Goal: Transaction & Acquisition: Obtain resource

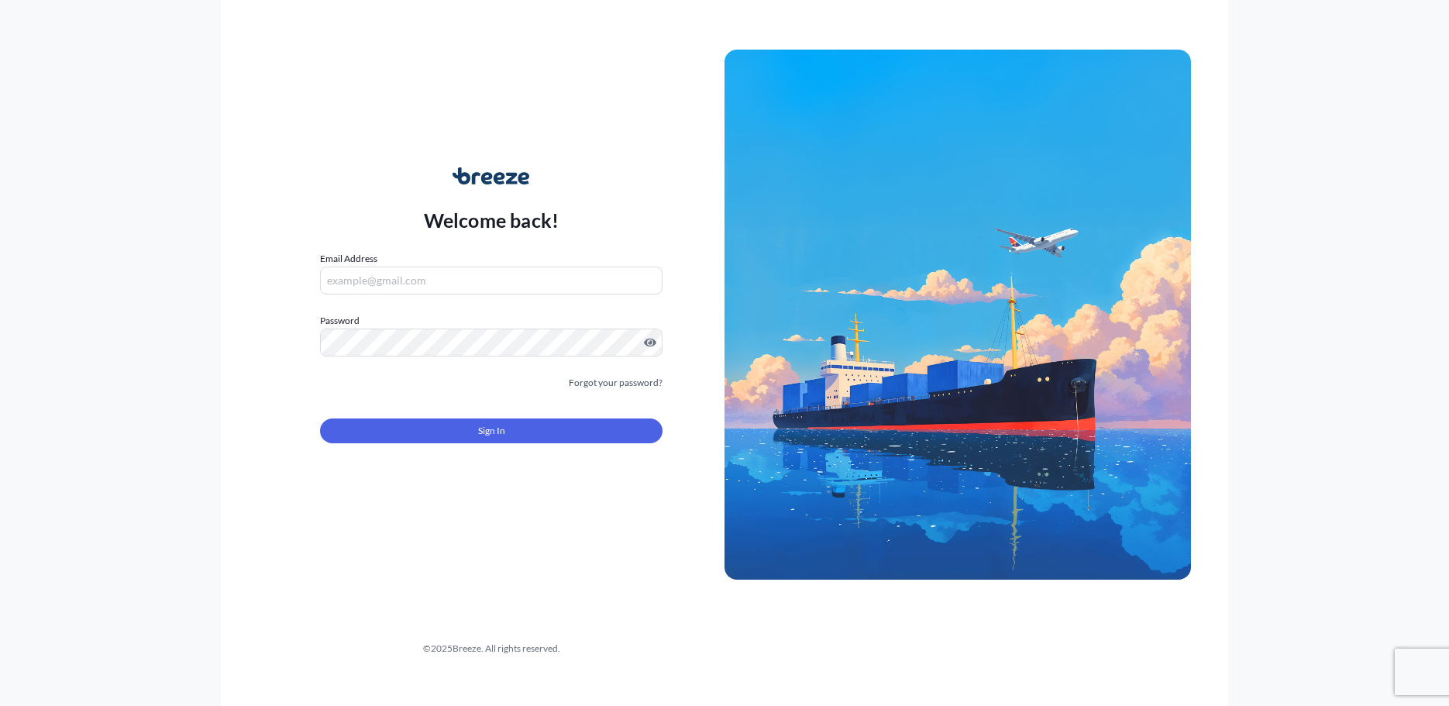
click at [504, 284] on input "Email Address" at bounding box center [491, 280] width 342 height 28
type input "[EMAIL_ADDRESS][DOMAIN_NAME]"
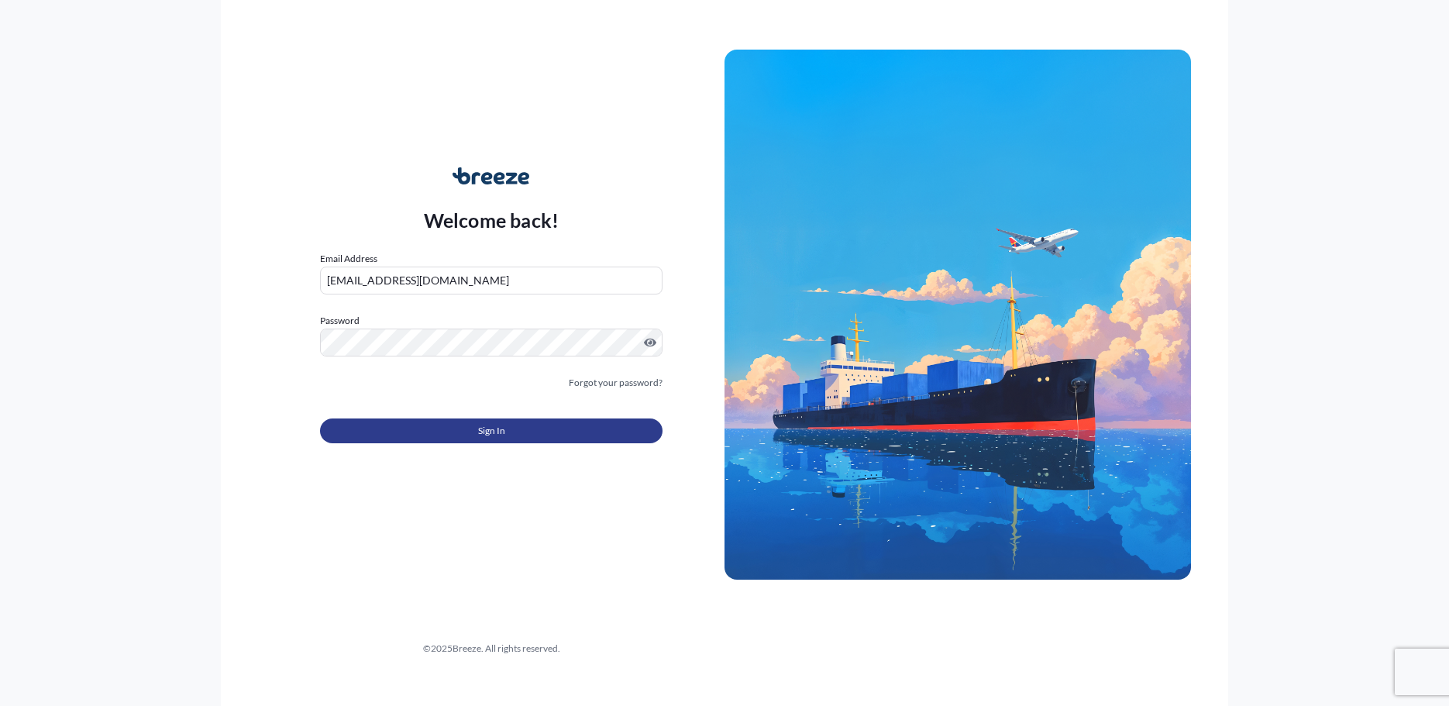
click at [559, 440] on button "Sign In" at bounding box center [491, 430] width 342 height 25
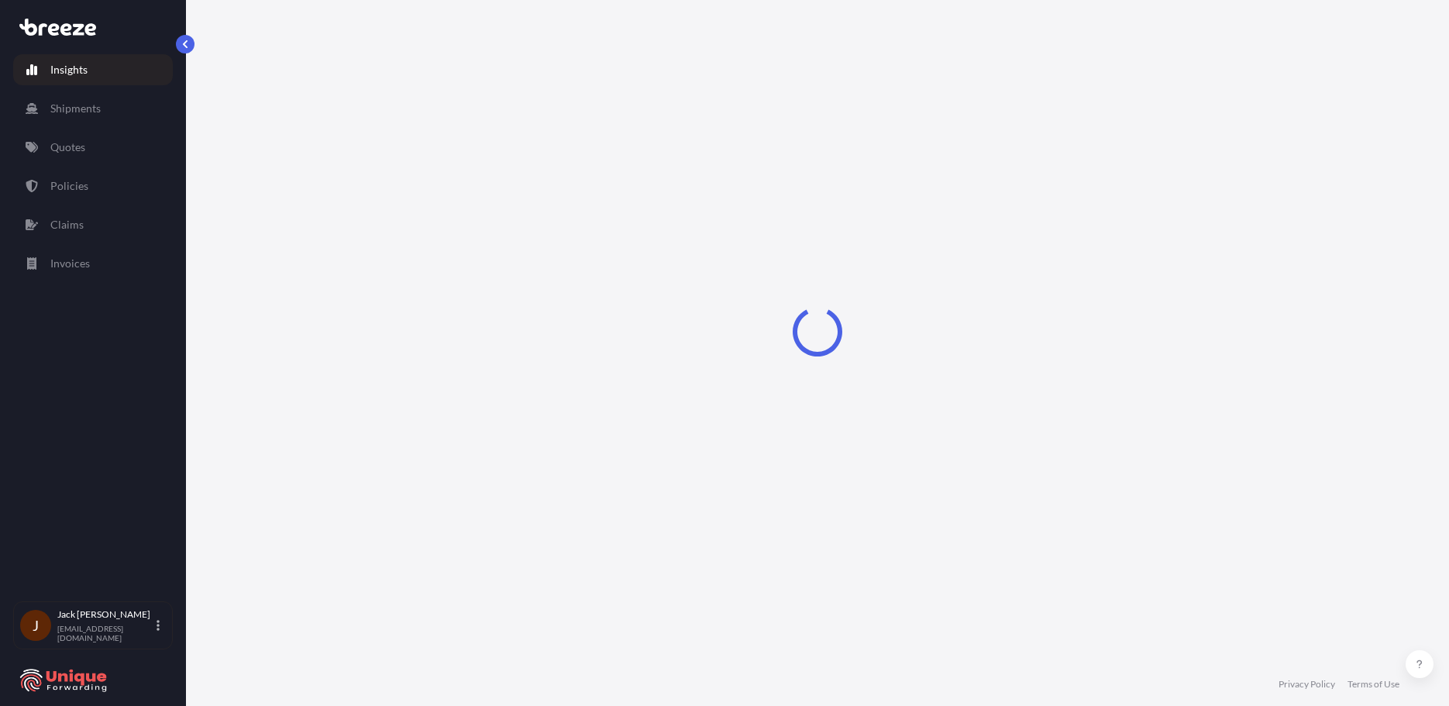
select select "2025"
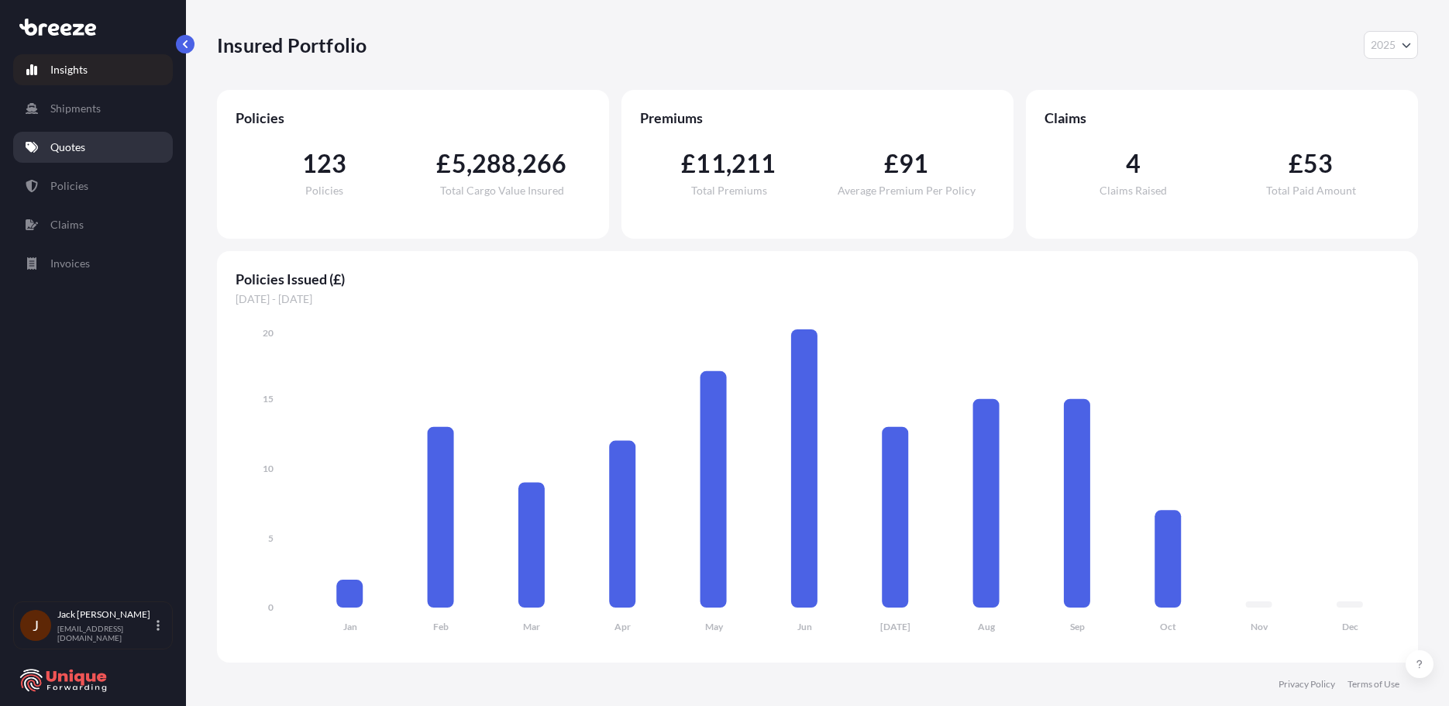
click at [77, 153] on p "Quotes" at bounding box center [67, 146] width 35 height 15
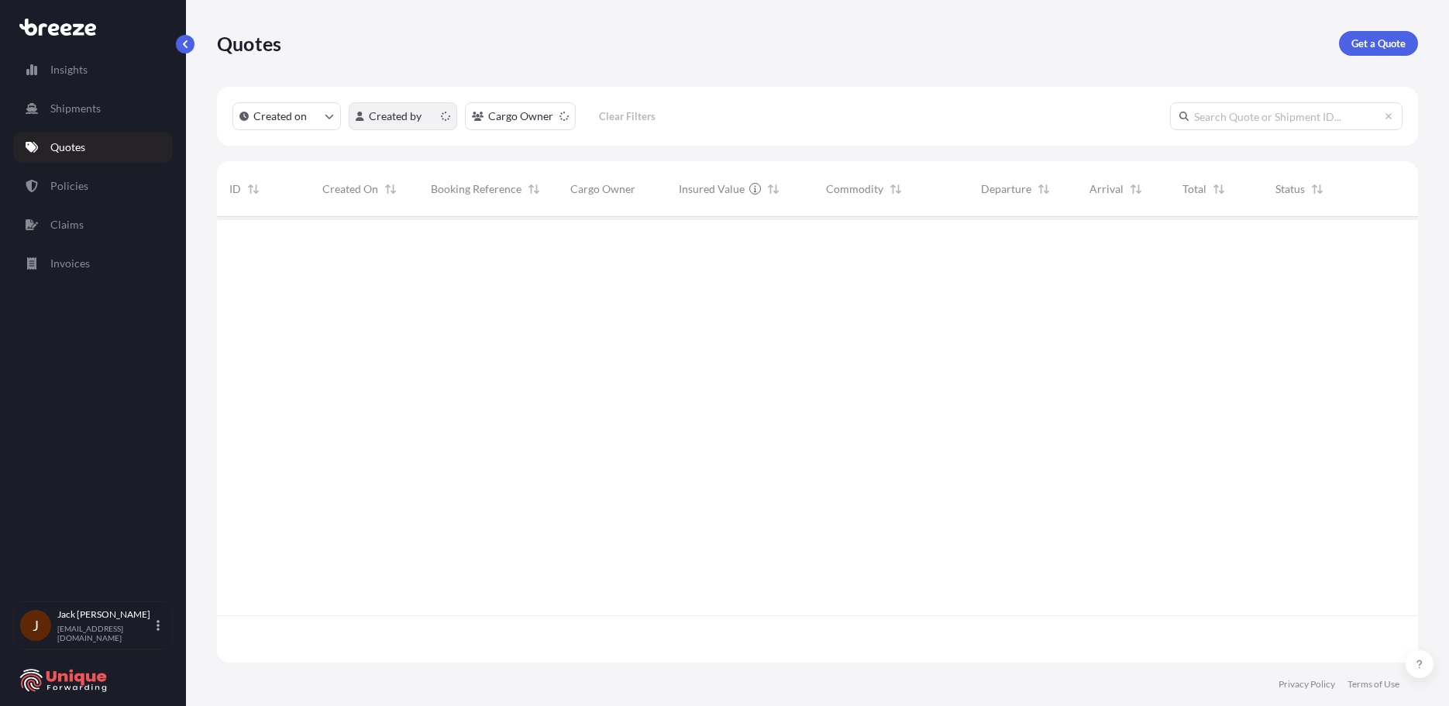
scroll to position [442, 1189]
click at [1401, 36] on p "Get a Quote" at bounding box center [1378, 43] width 54 height 15
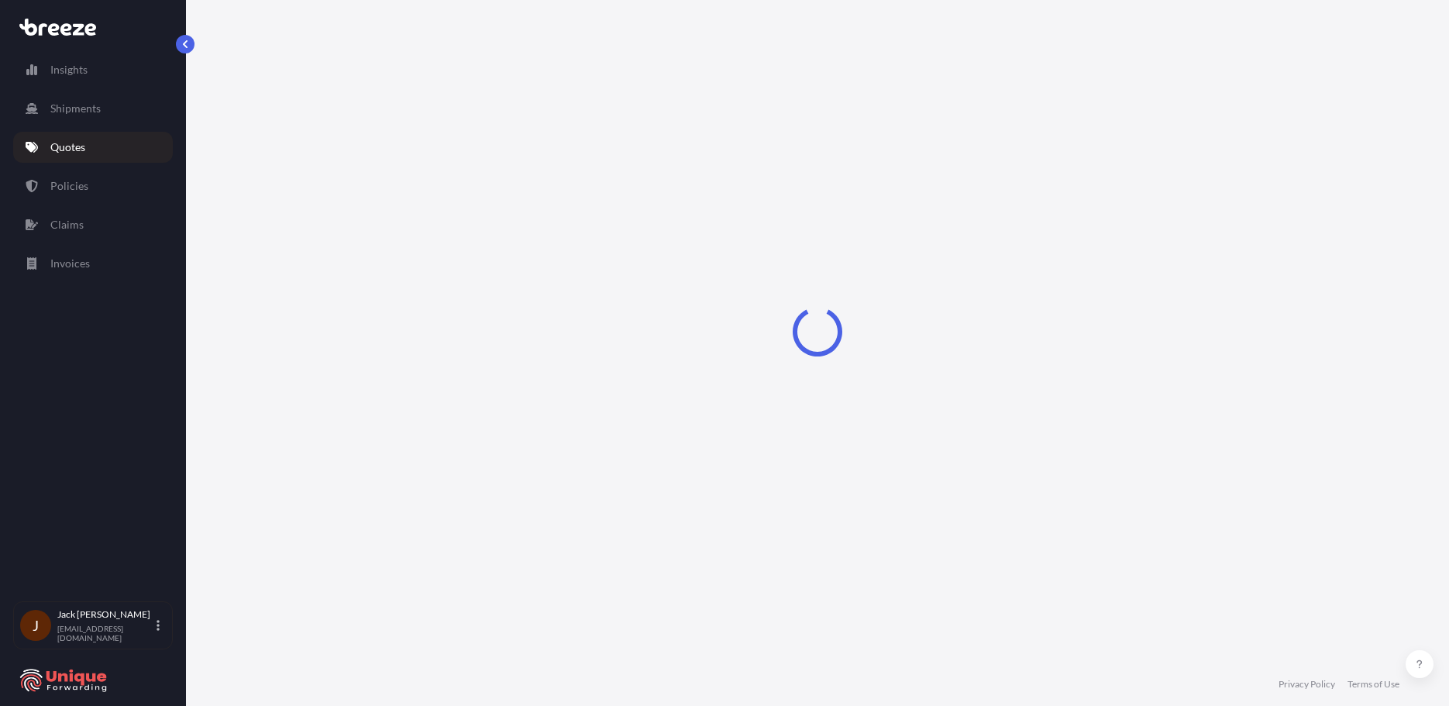
select select "Sea"
select select "1"
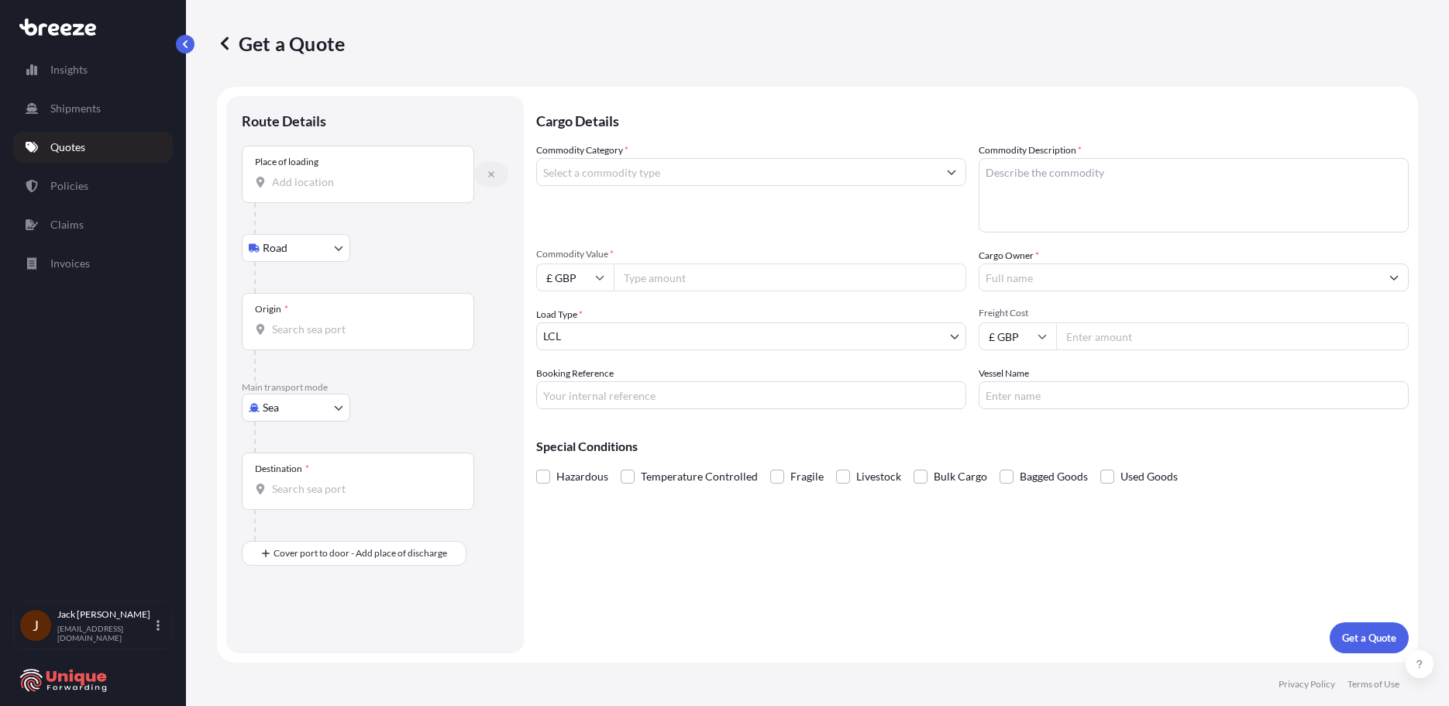
click at [488, 173] on icon "button" at bounding box center [490, 174] width 9 height 9
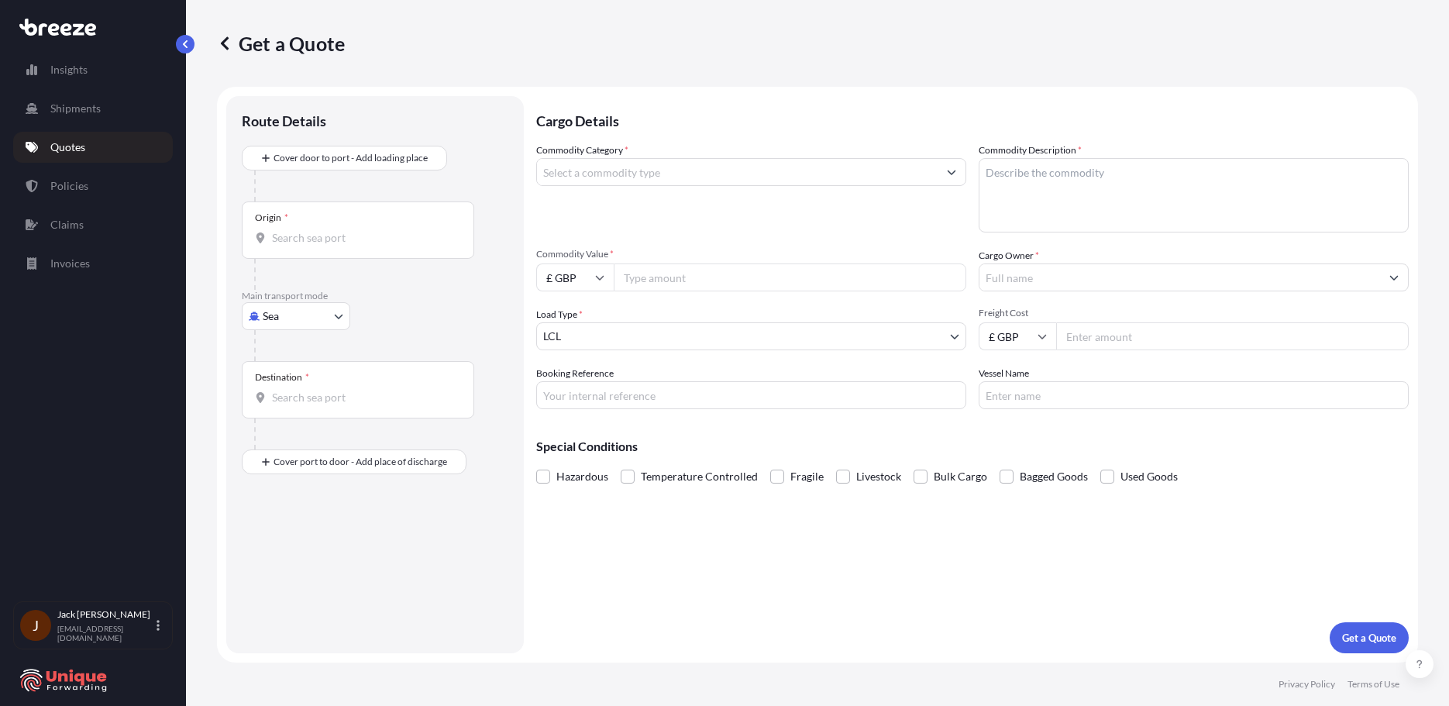
click at [340, 247] on div "Origin *" at bounding box center [358, 229] width 232 height 57
click at [340, 246] on input "Origin *" at bounding box center [363, 237] width 183 height 15
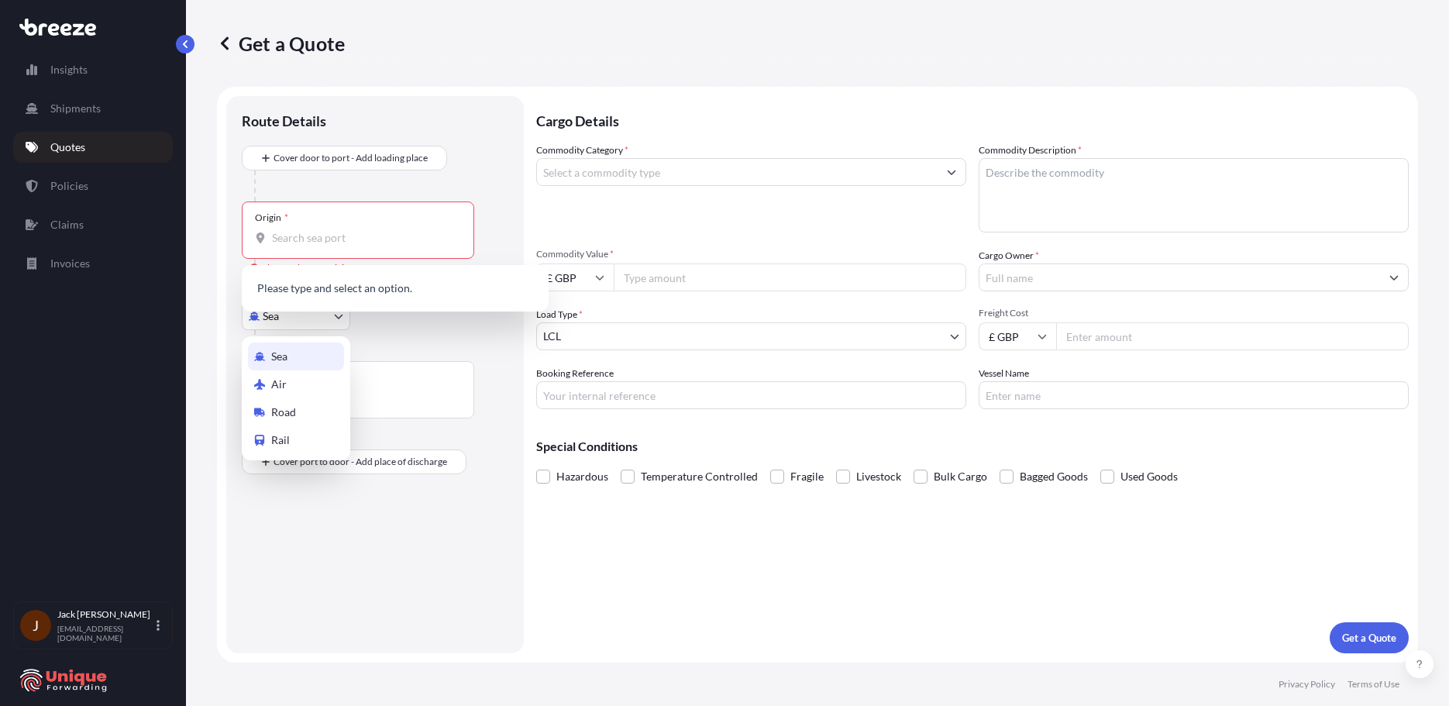
click at [333, 323] on body "0 options available. Insights Shipments Quotes Policies Claims Invoices J [PERS…" at bounding box center [724, 353] width 1449 height 706
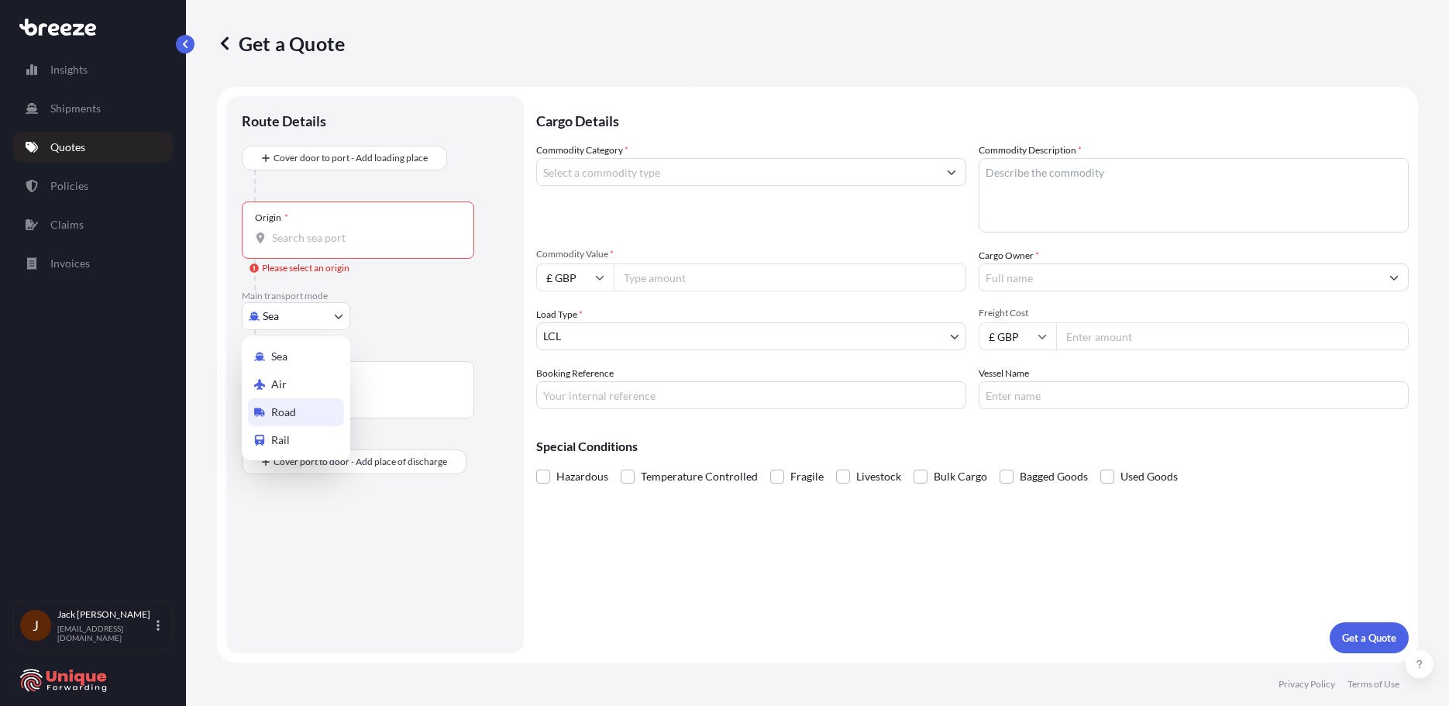
click at [326, 402] on div "Road" at bounding box center [296, 412] width 96 height 28
select select "Road"
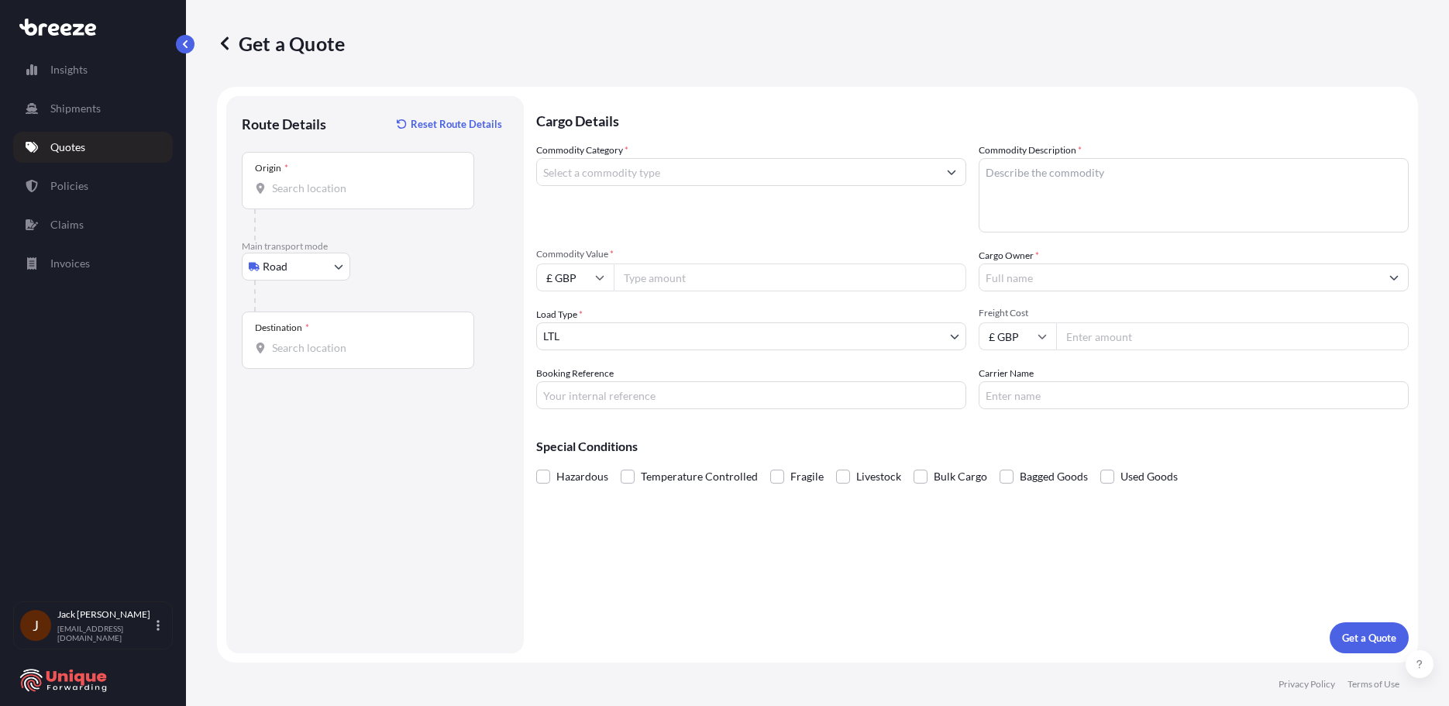
click at [322, 205] on div "Origin *" at bounding box center [358, 180] width 232 height 57
click at [322, 196] on input "Origin *" at bounding box center [363, 187] width 183 height 15
click at [376, 190] on input "Origin * Please select an origin" at bounding box center [363, 187] width 183 height 15
paste input "BR5 3FQ"
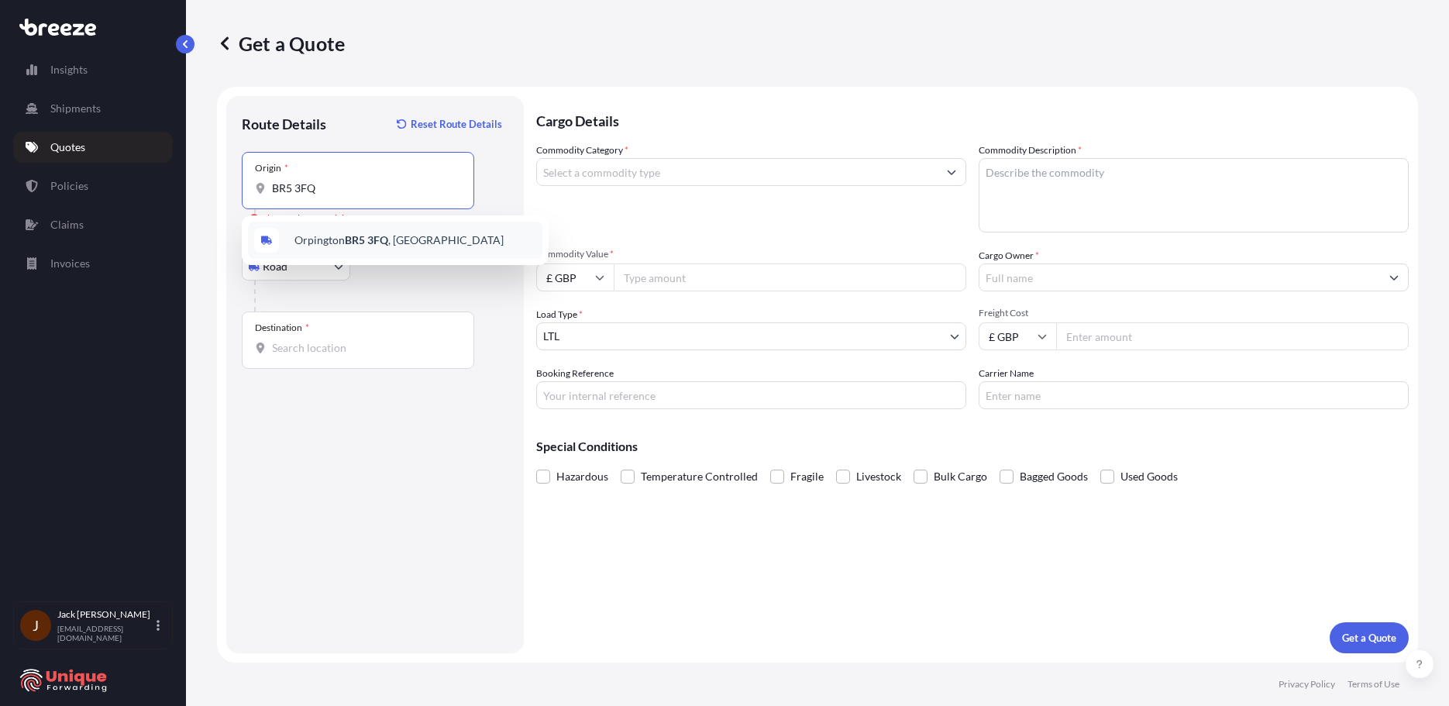
click at [351, 250] on div "[STREET_ADDRESS]" at bounding box center [395, 240] width 294 height 37
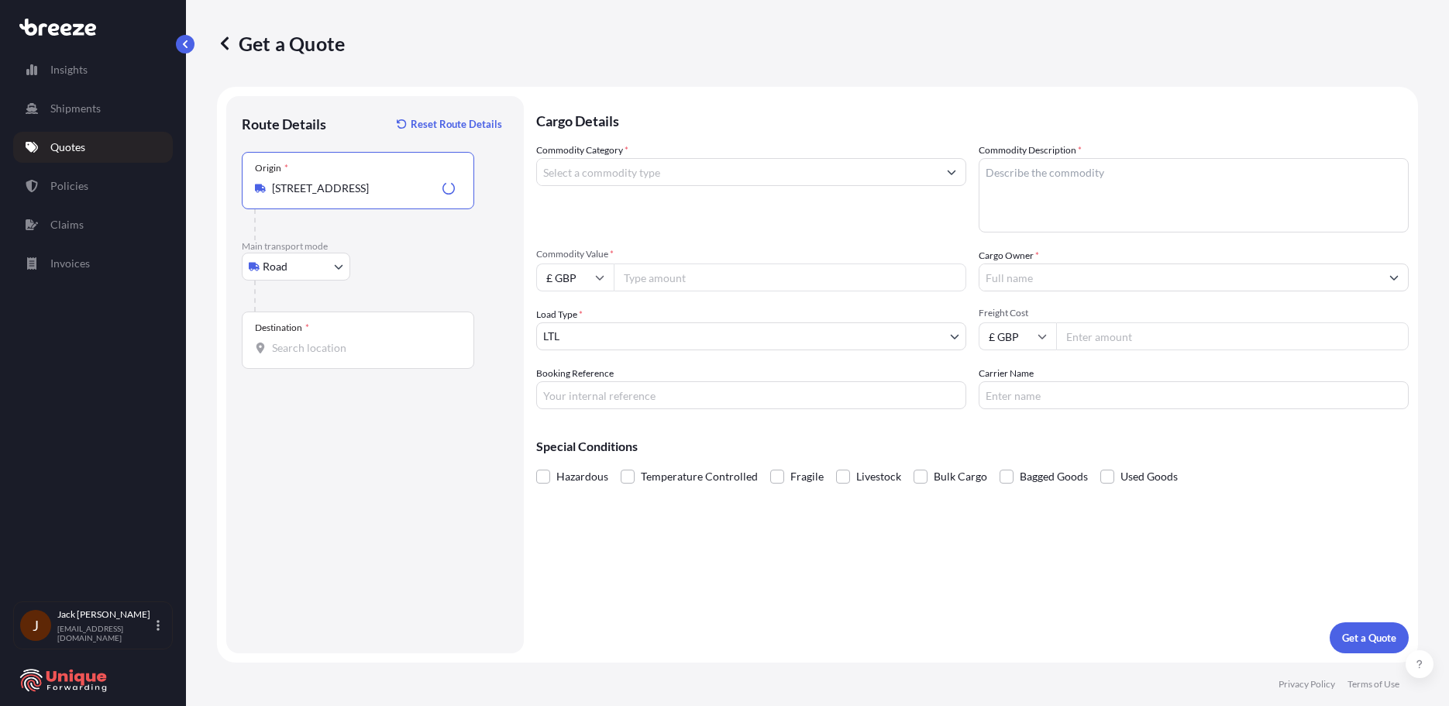
type input "[STREET_ADDRESS]"
click at [381, 346] on input "Destination *" at bounding box center [363, 347] width 183 height 15
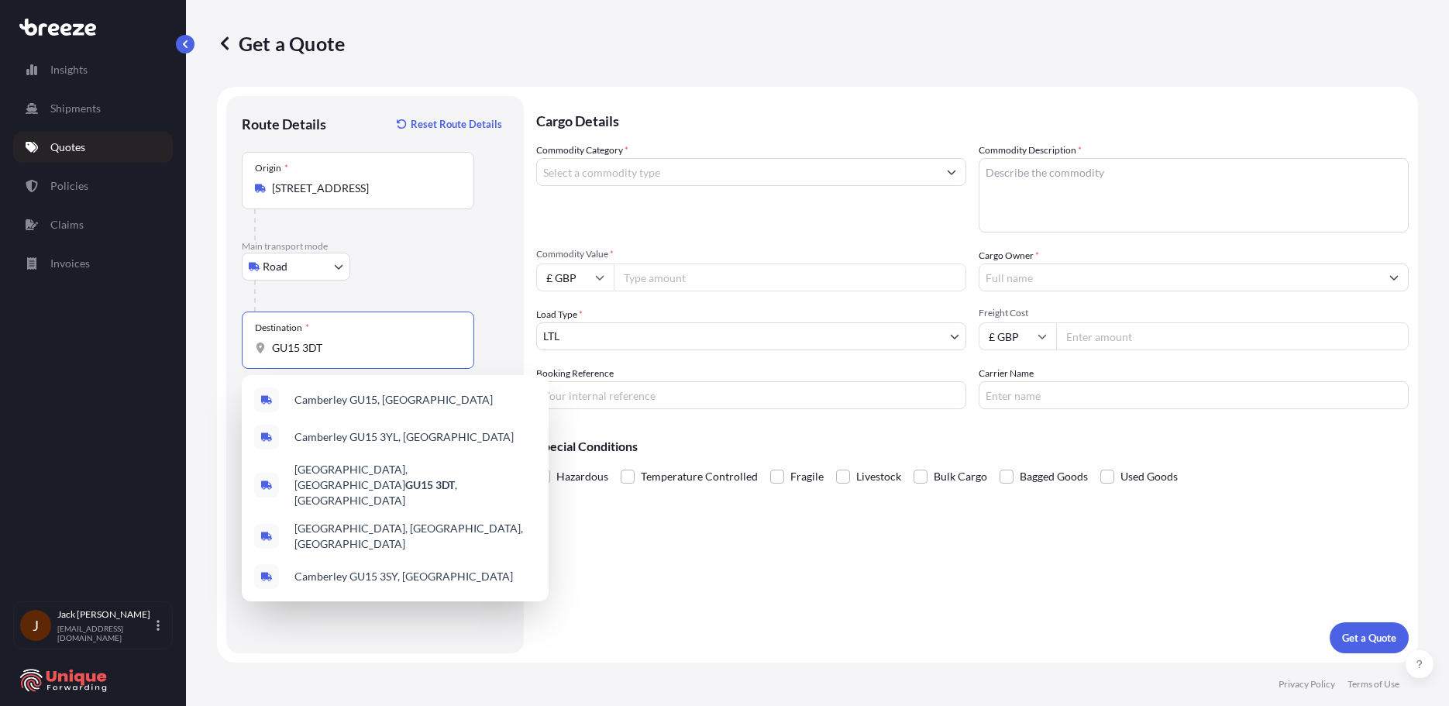
click at [453, 250] on p "Main transport mode" at bounding box center [375, 246] width 266 height 12
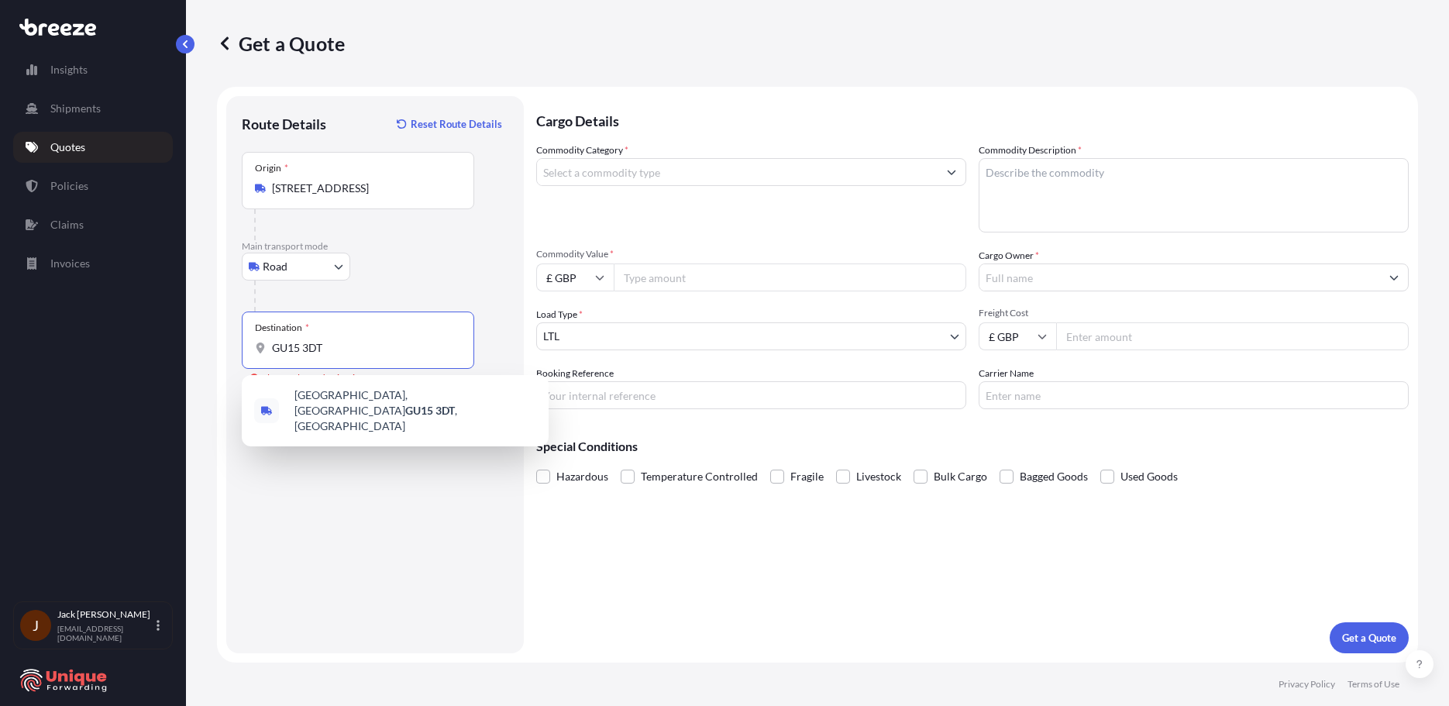
click at [380, 342] on input "GU15 3DT" at bounding box center [363, 347] width 183 height 15
click at [423, 411] on div "[STREET_ADDRESS]" at bounding box center [395, 410] width 294 height 59
type input "[STREET_ADDRESS]"
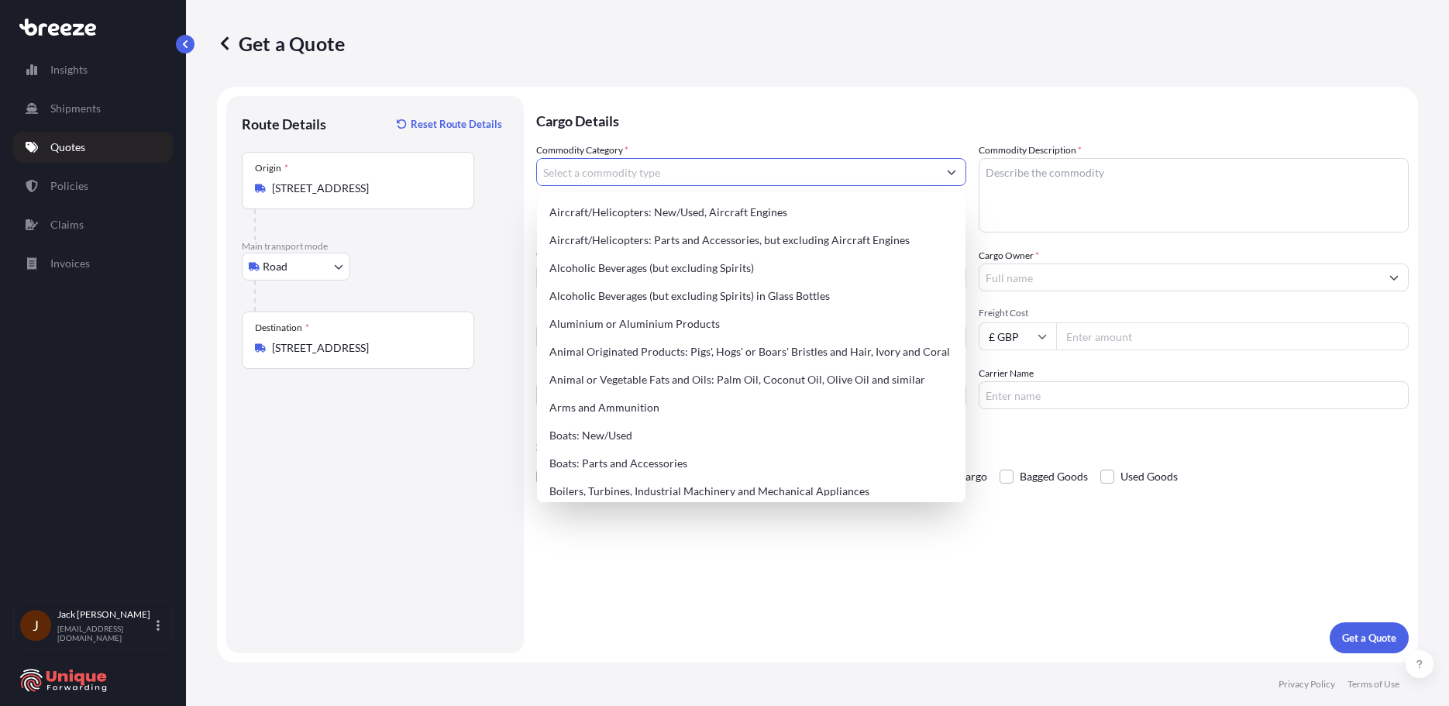
click at [648, 165] on input "Commodity Category *" at bounding box center [737, 172] width 401 height 28
type input "u"
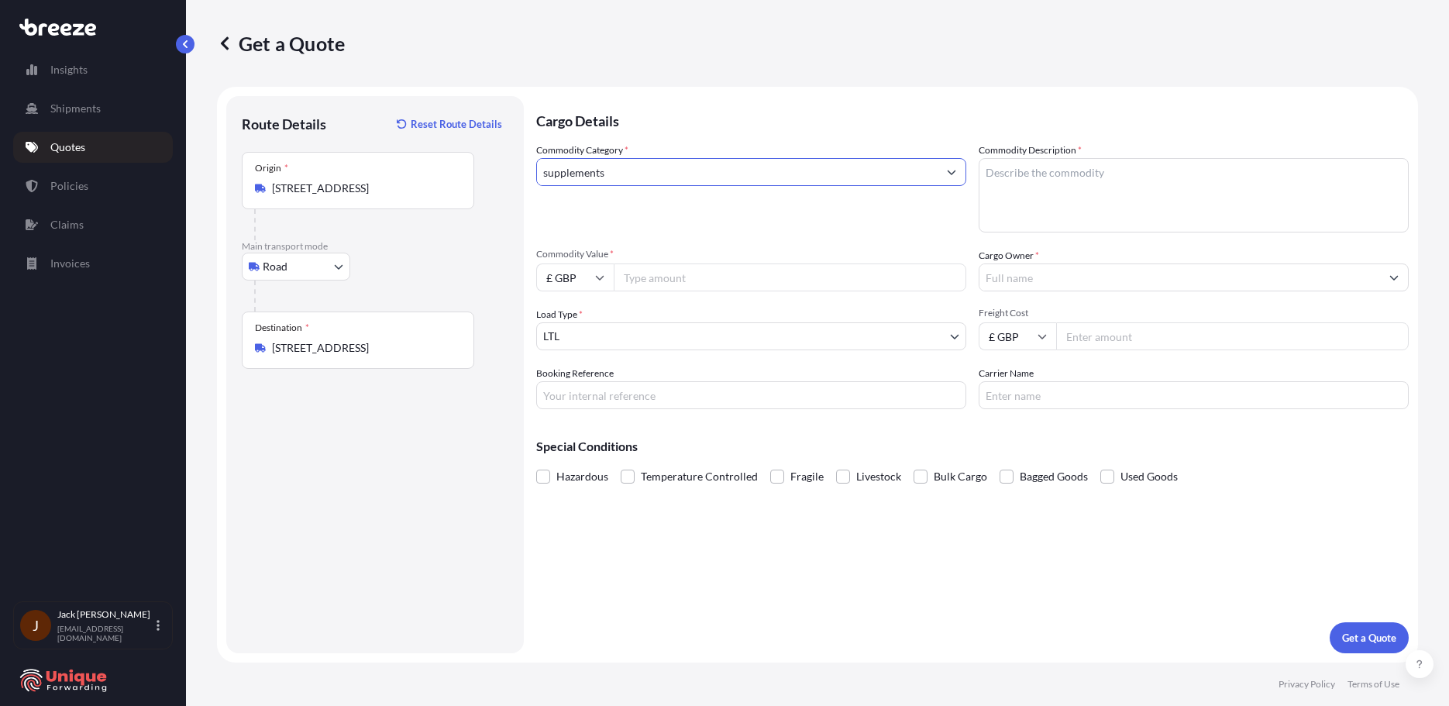
type input "supplements"
drag, startPoint x: 703, startPoint y: 232, endPoint x: 835, endPoint y: 185, distance: 139.7
click at [700, 232] on div "Commodity Category * supplements" at bounding box center [751, 188] width 430 height 90
click at [1110, 191] on textarea "Commodity Description *" at bounding box center [1193, 195] width 430 height 74
paste textarea "[STREET_ADDRESS]"
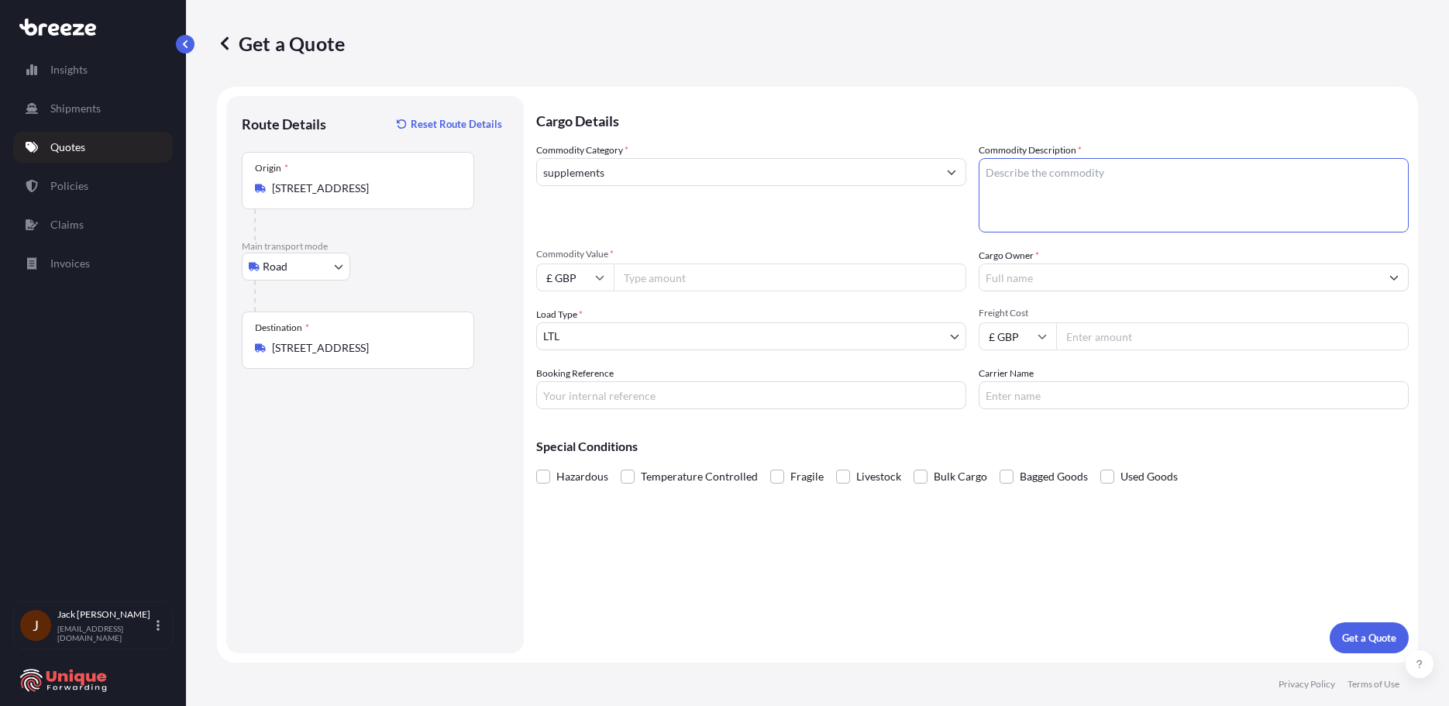
type textarea "[STREET_ADDRESS]"
drag, startPoint x: 395, startPoint y: 297, endPoint x: 390, endPoint y: 287, distance: 11.1
click at [390, 287] on div at bounding box center [381, 295] width 254 height 31
click at [752, 267] on input "Commodity Value *" at bounding box center [790, 277] width 352 height 28
click at [884, 289] on input "Commodity Value *" at bounding box center [790, 277] width 352 height 28
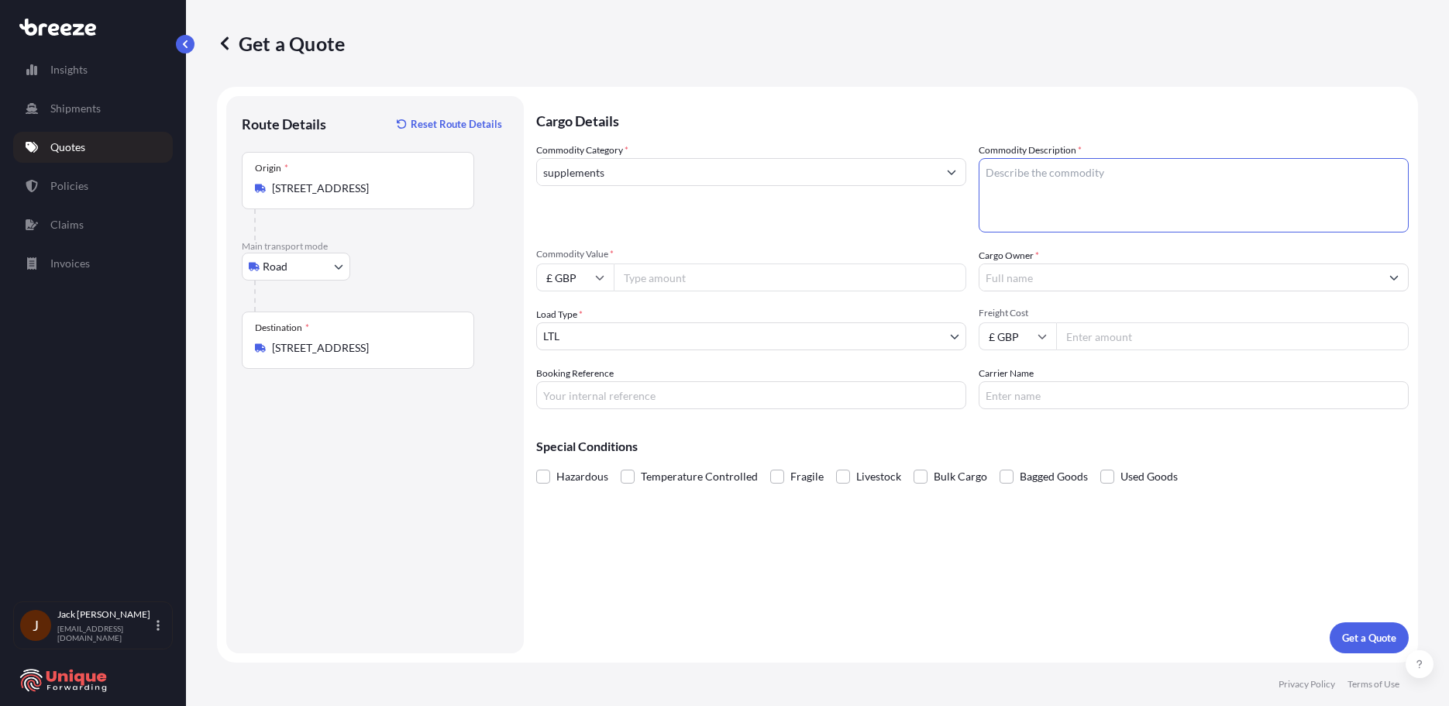
click at [1057, 189] on textarea "Commodity Description *" at bounding box center [1193, 195] width 430 height 74
type textarea "Supplements"
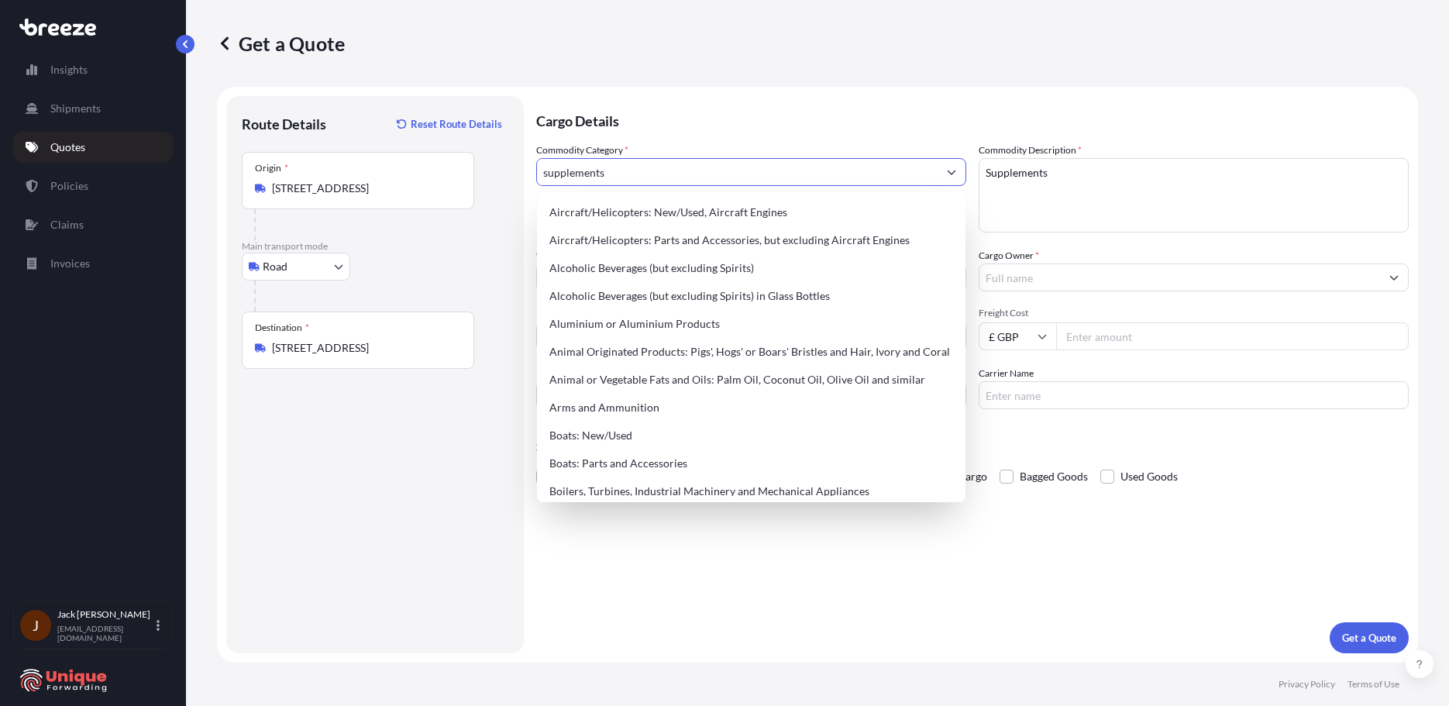
click at [689, 168] on input "supplements" at bounding box center [737, 172] width 401 height 28
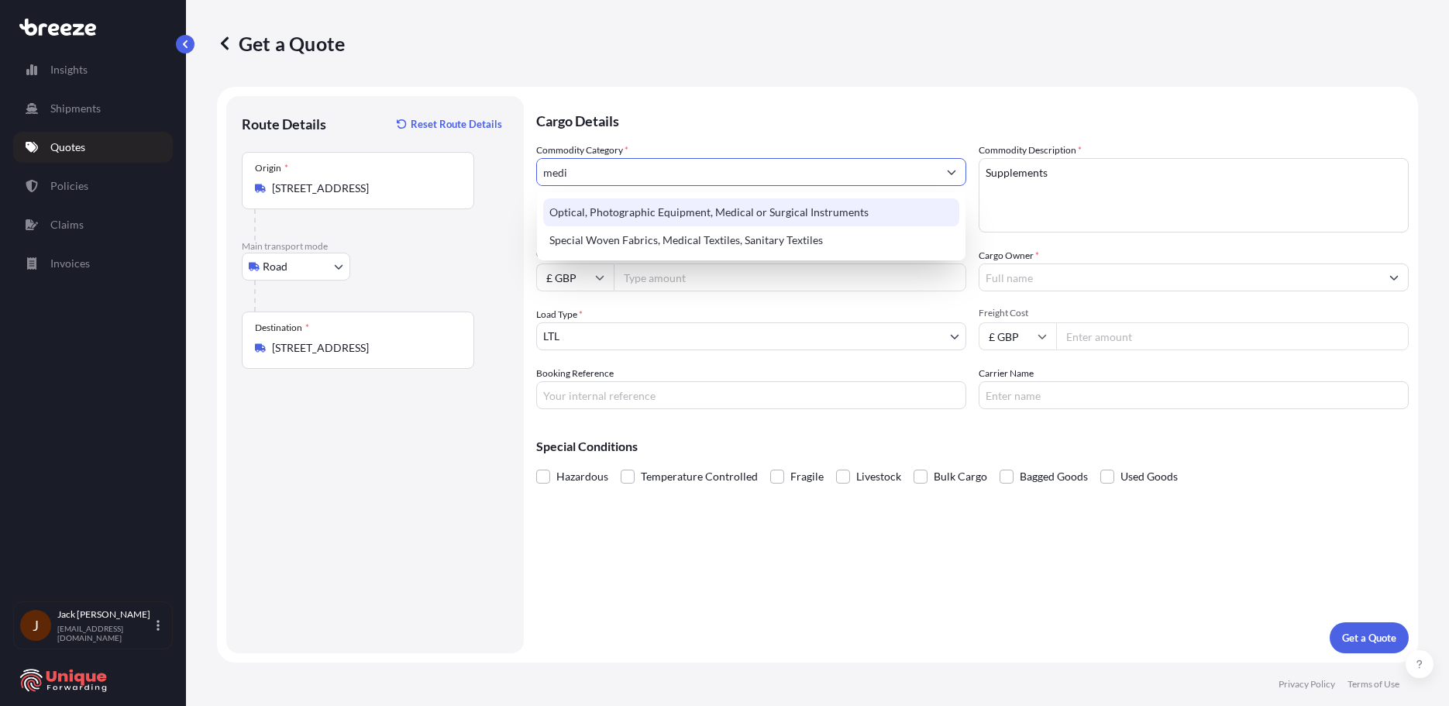
click at [776, 216] on div "Optical, Photographic Equipment, Medical or Surgical Instruments" at bounding box center [751, 212] width 416 height 28
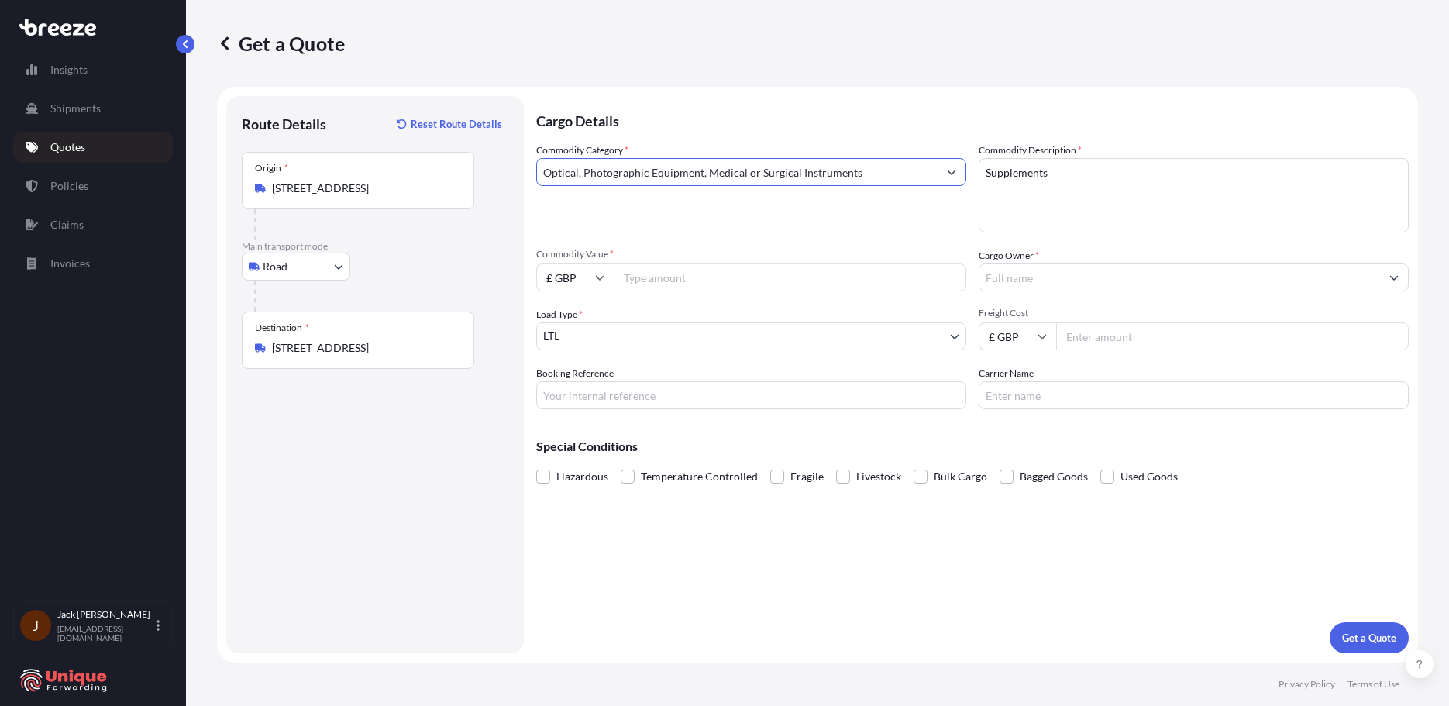
type input "Optical, Photographic Equipment, Medical or Surgical Instruments"
click at [710, 277] on input "Commodity Value *" at bounding box center [790, 277] width 352 height 28
type input "25000"
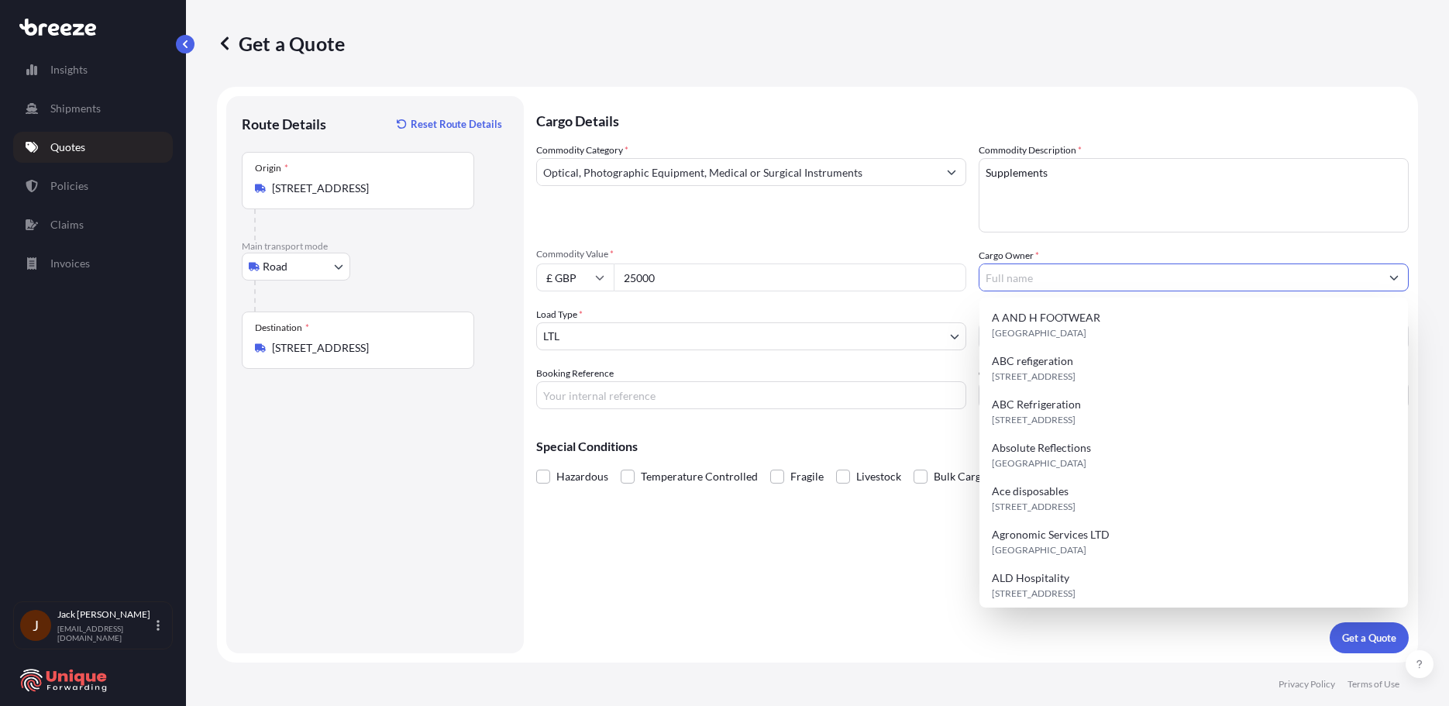
click at [1183, 287] on input "Cargo Owner *" at bounding box center [1179, 277] width 401 height 28
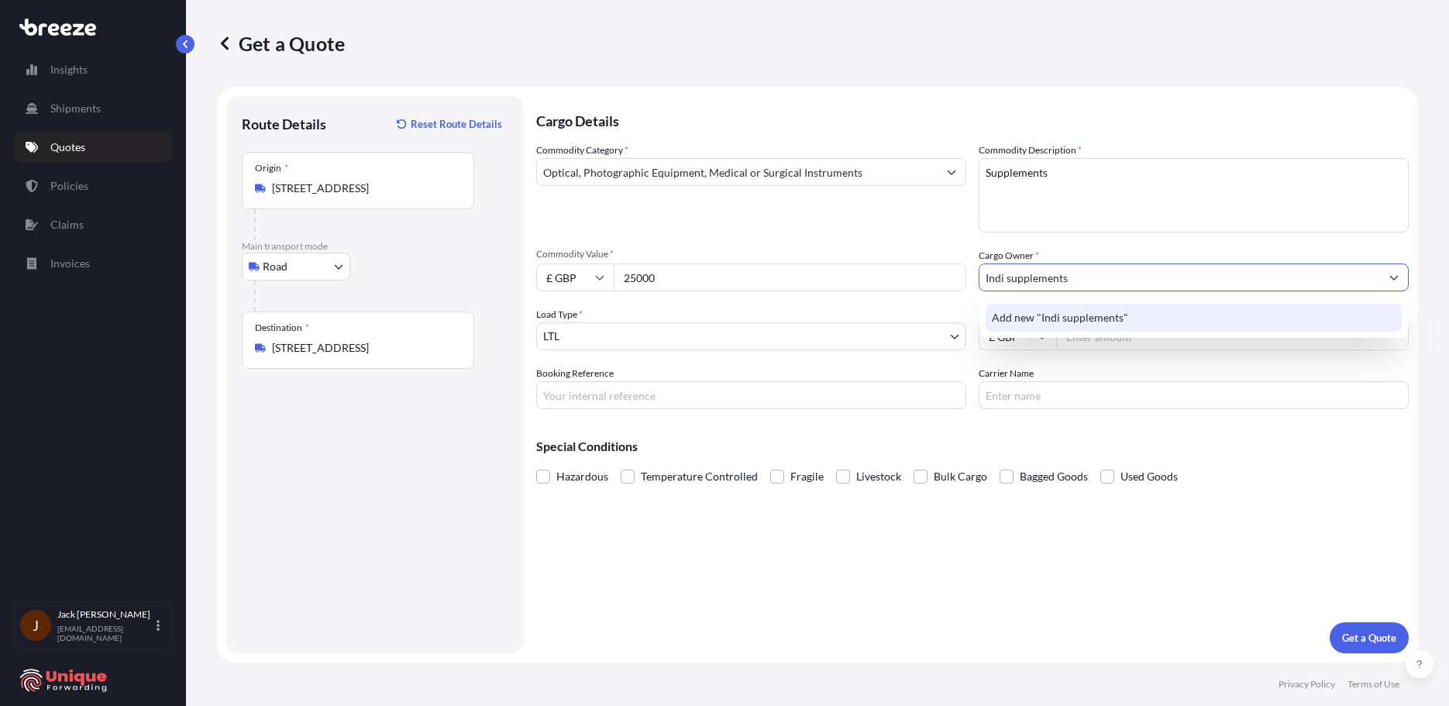
click at [1136, 315] on div "Add new "Indi supplements"" at bounding box center [1193, 318] width 416 height 28
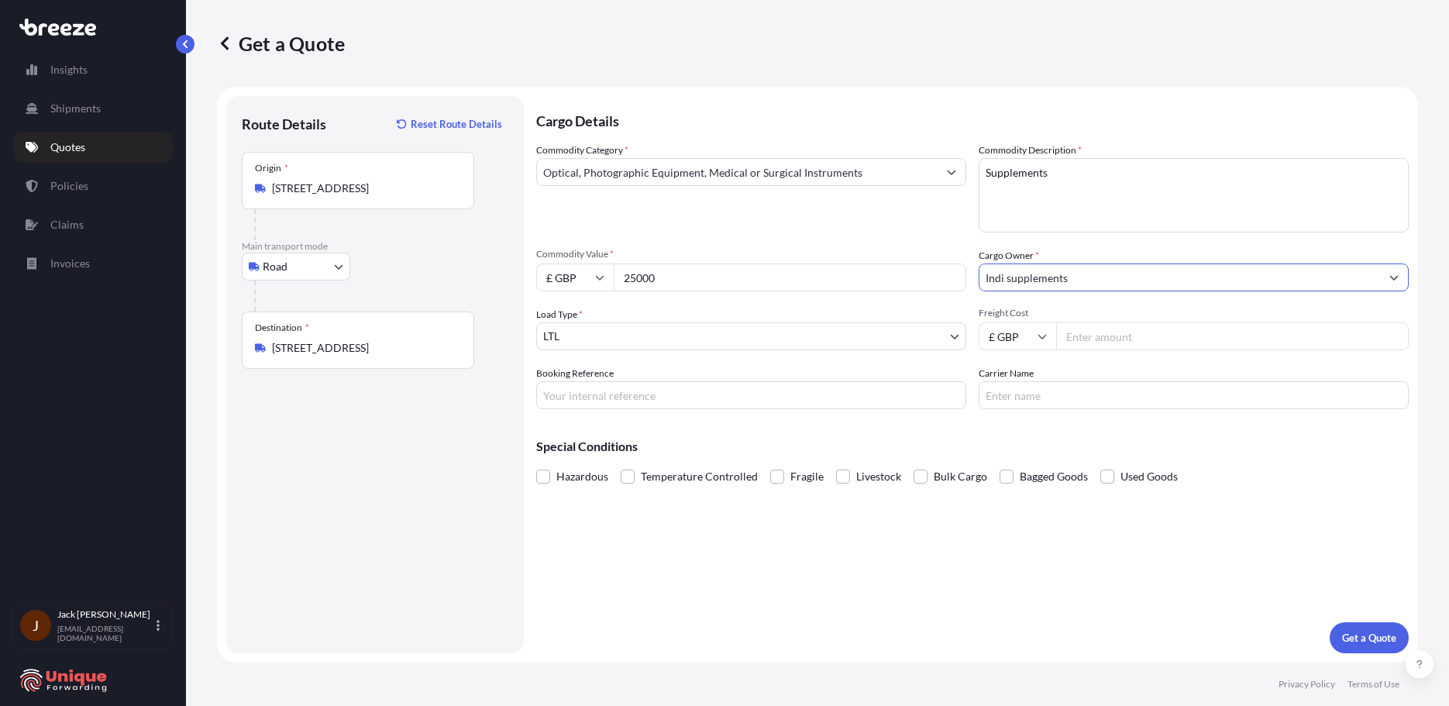
type input "Indi supplements"
click at [1140, 337] on input "Freight Cost" at bounding box center [1232, 336] width 352 height 28
type input "745"
click at [1358, 633] on p "Get a Quote" at bounding box center [1369, 637] width 54 height 15
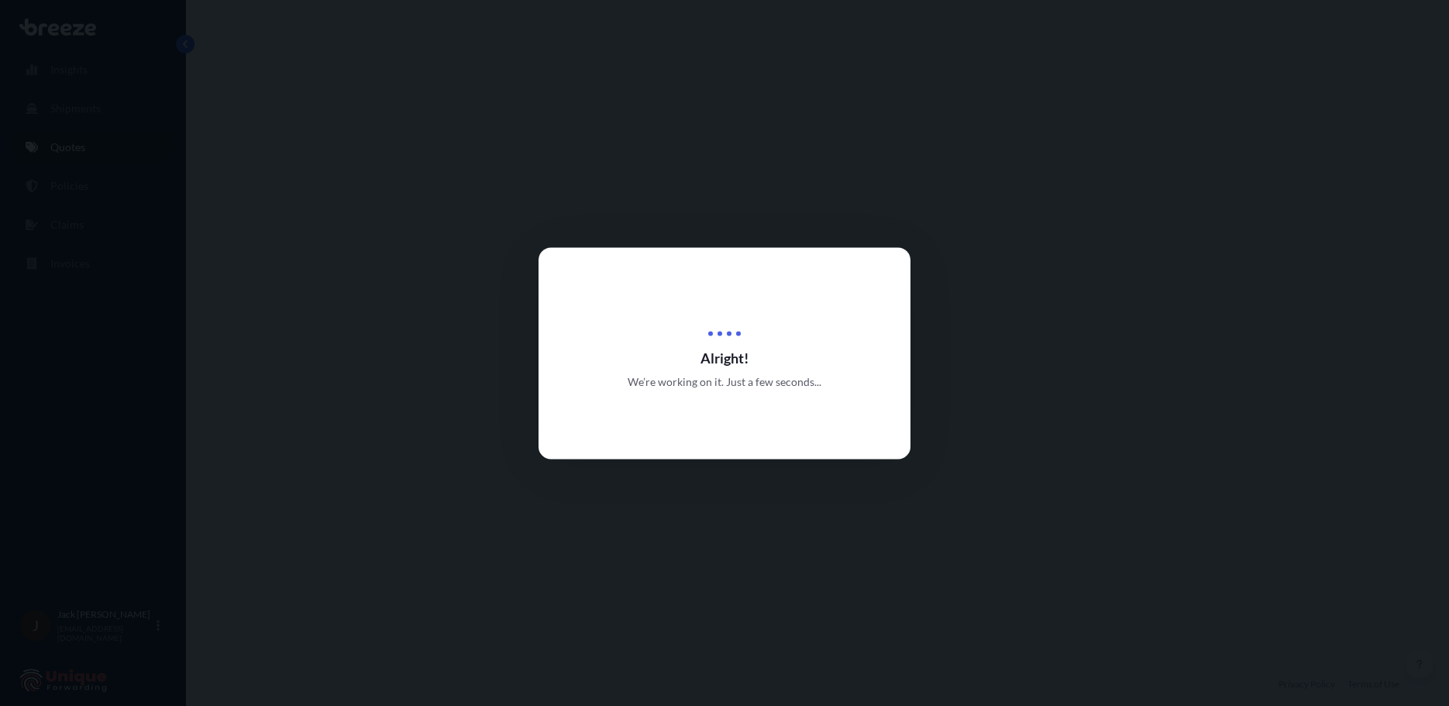
select select "Road"
select select "1"
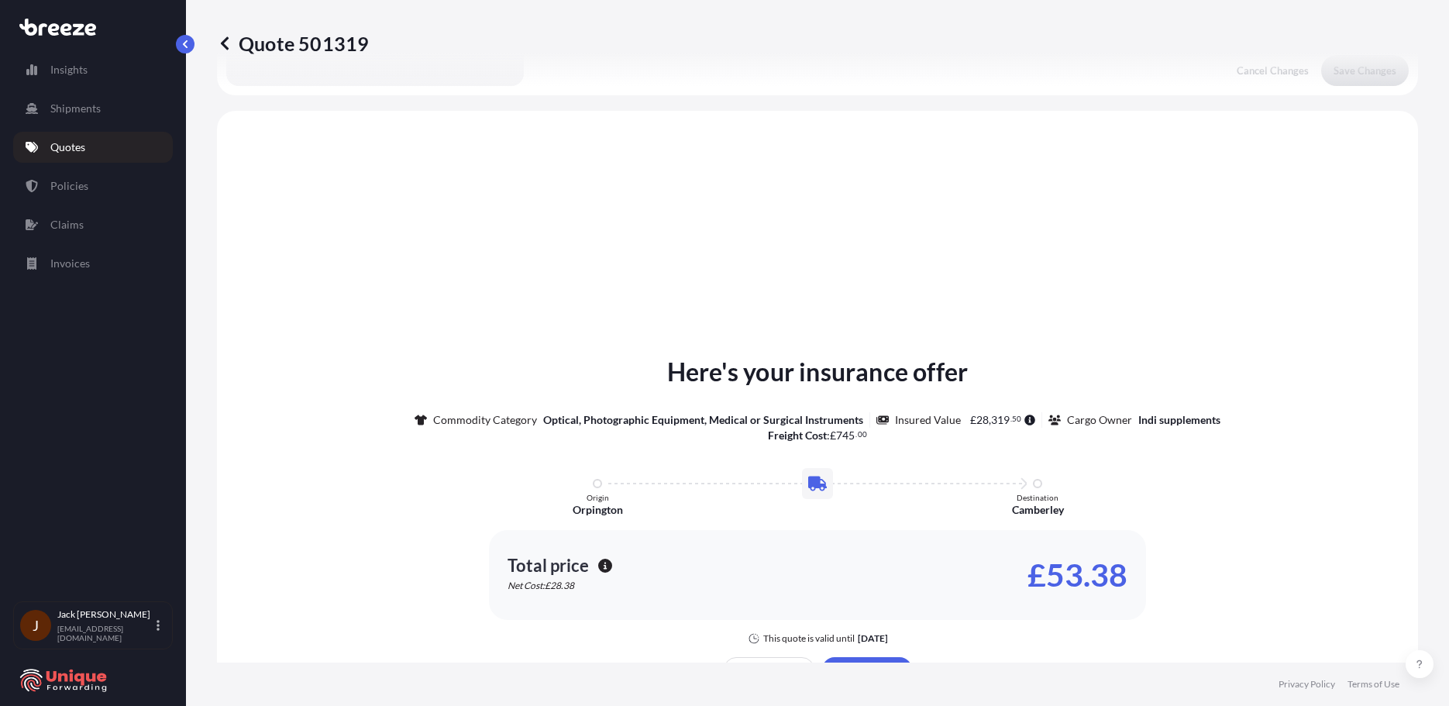
scroll to position [466, 0]
